Goal: Information Seeking & Learning: Find specific fact

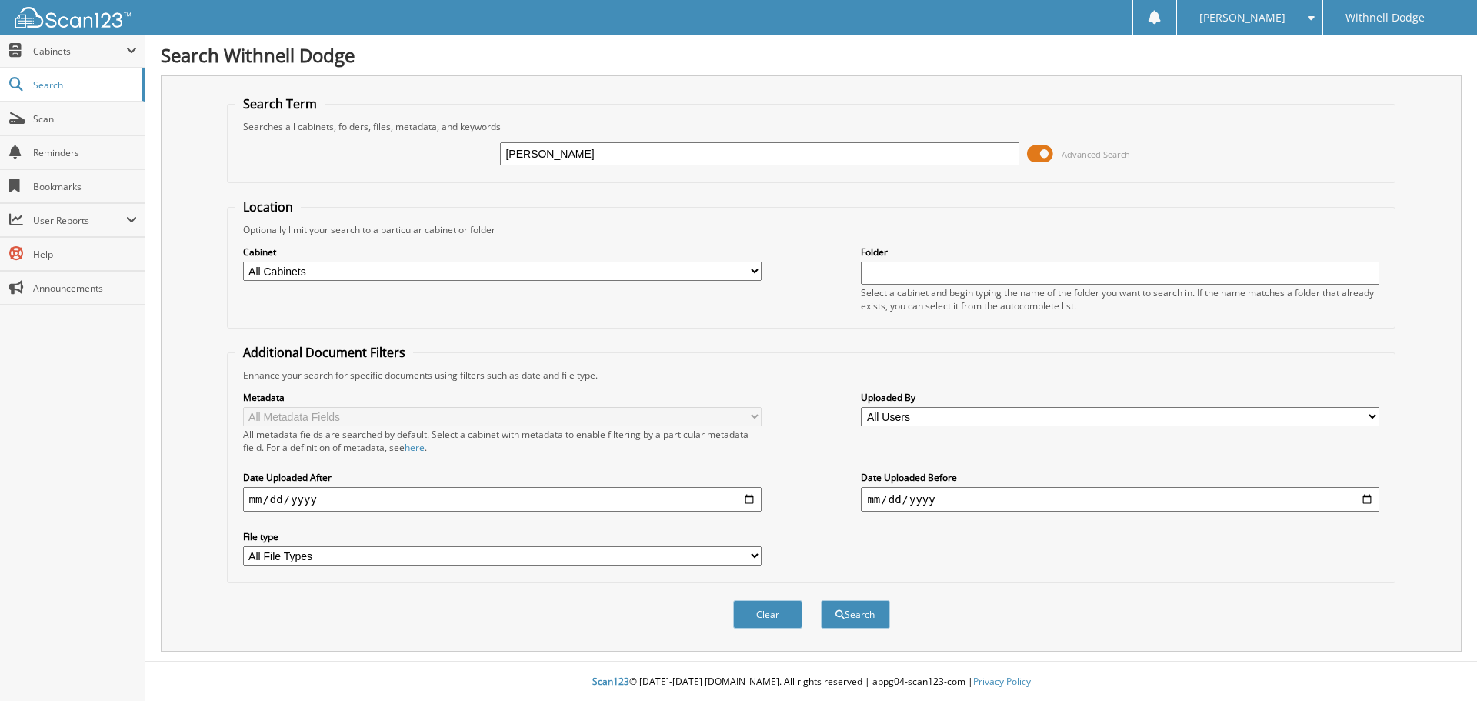
type input "[PERSON_NAME]"
click at [821, 600] on button "Search" at bounding box center [855, 614] width 69 height 28
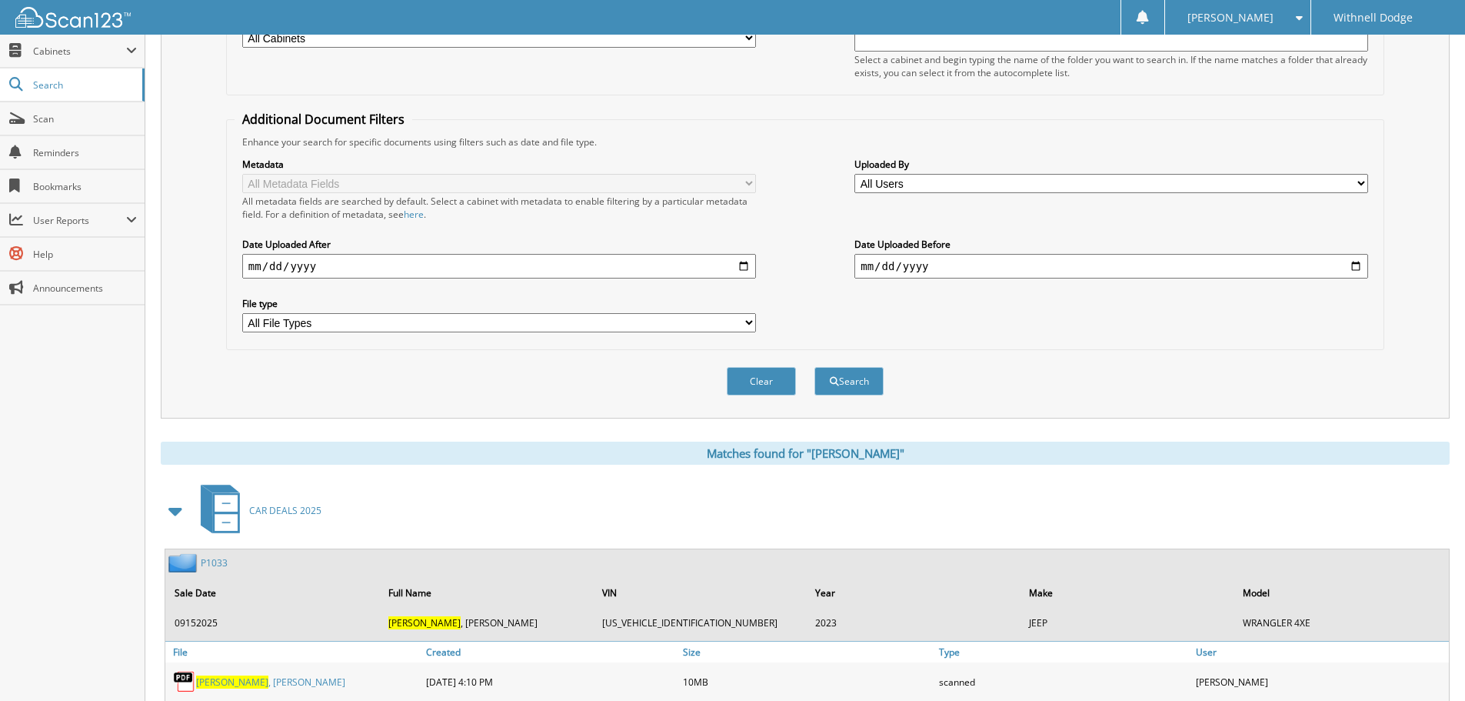
scroll to position [461, 0]
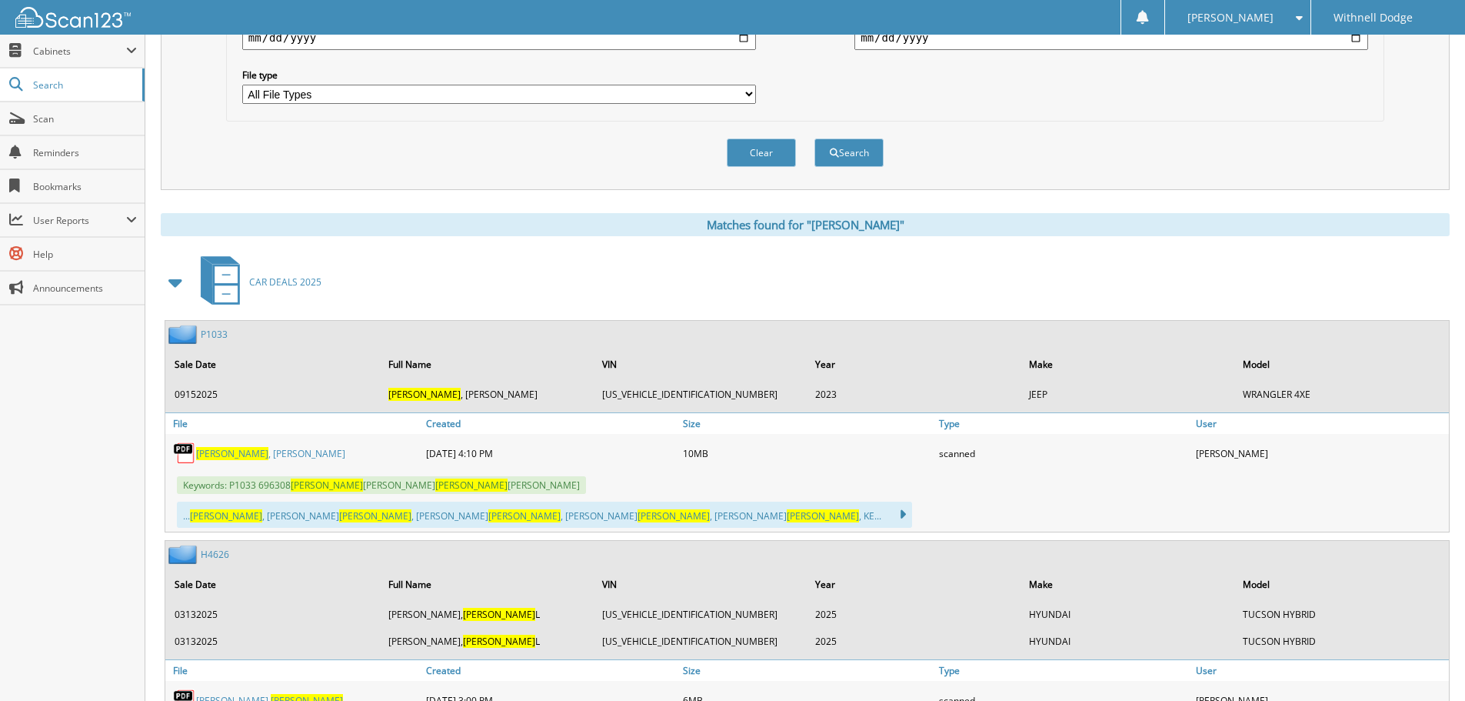
click at [242, 458] on link "[PERSON_NAME]" at bounding box center [270, 453] width 149 height 13
click at [223, 455] on span "[PERSON_NAME]" at bounding box center [232, 453] width 72 height 13
click at [232, 451] on link "[PERSON_NAME]" at bounding box center [270, 453] width 149 height 13
click at [225, 449] on span "[PERSON_NAME]" at bounding box center [232, 453] width 72 height 13
